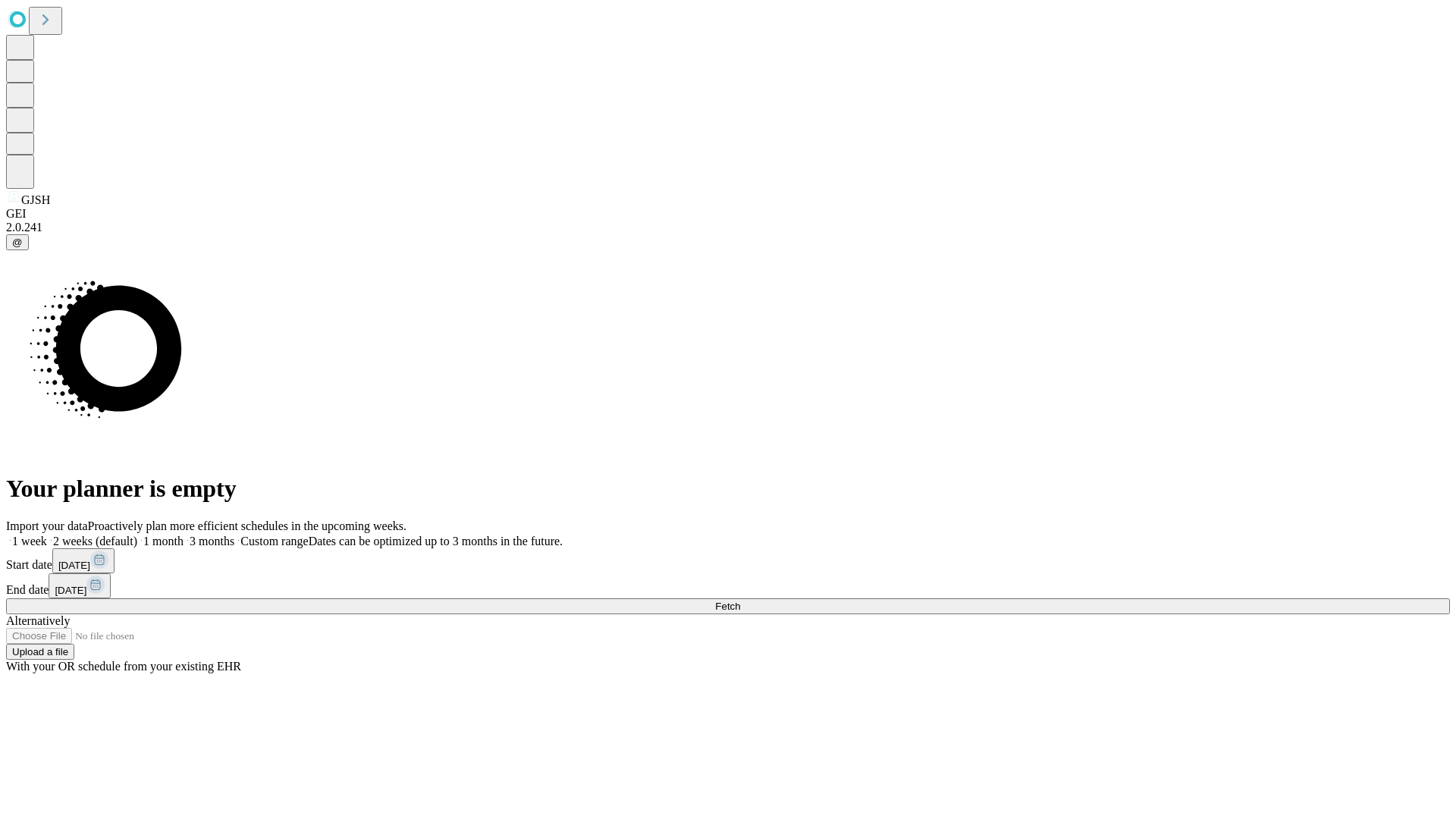
click at [740, 600] on span "Fetch" at bounding box center [727, 606] width 25 height 11
